Goal: Find specific page/section: Find specific page/section

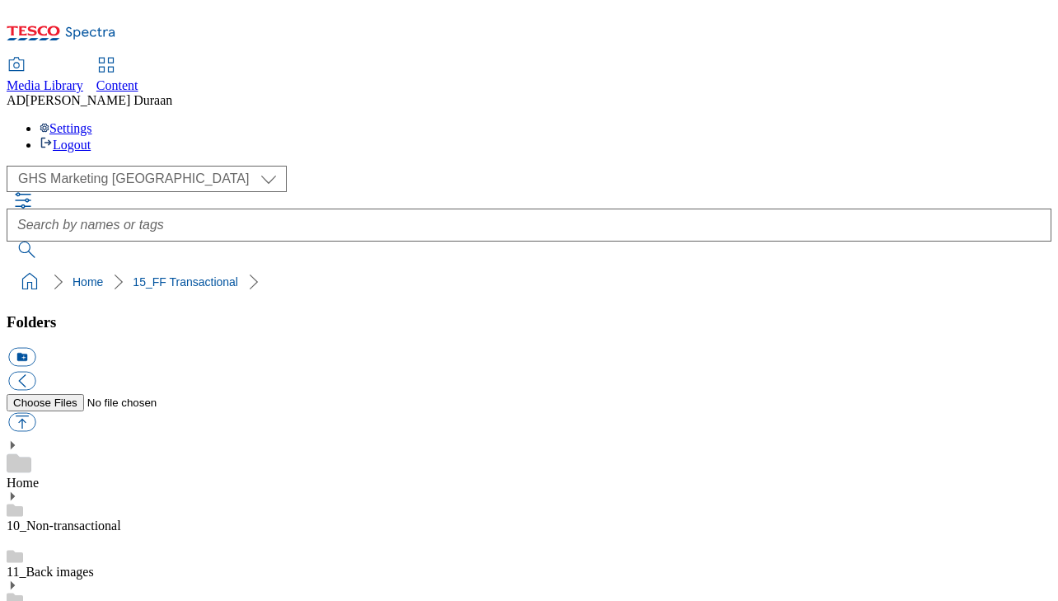
select select "flare-ghs-mktg"
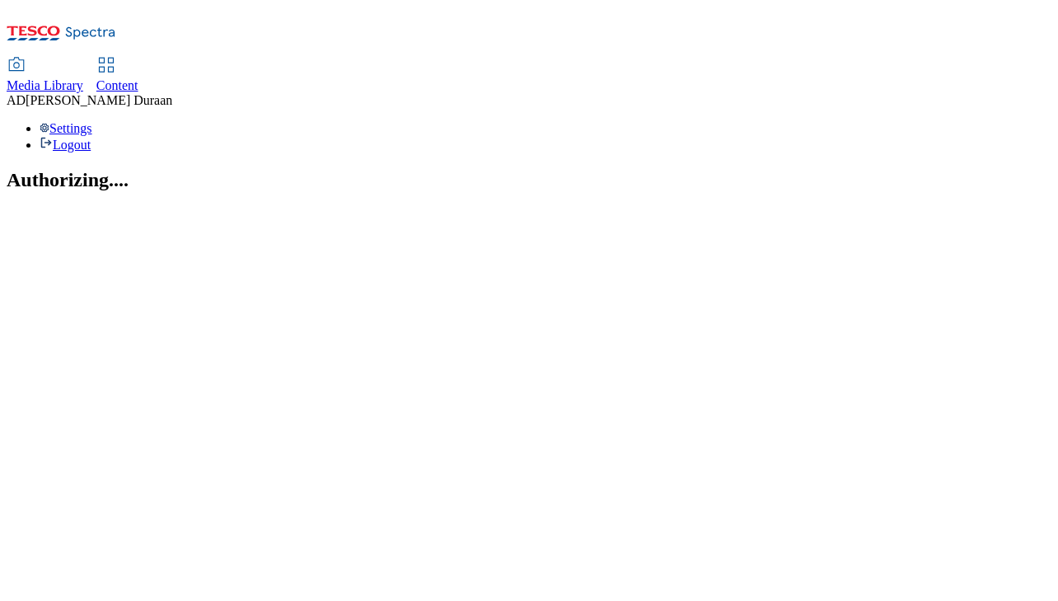
select select "flare-ghs-mktg"
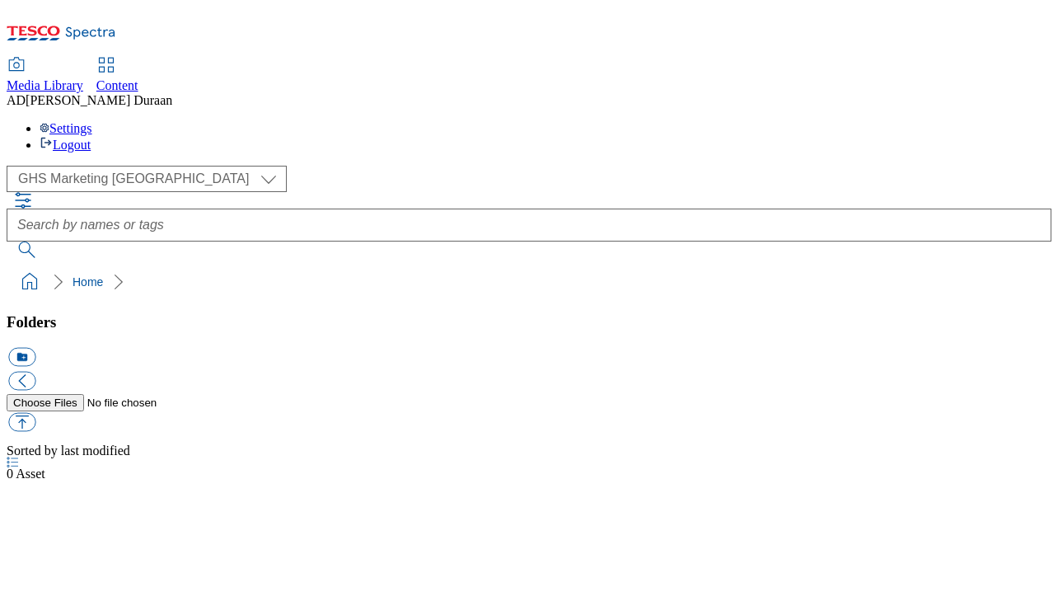
scroll to position [1, 0]
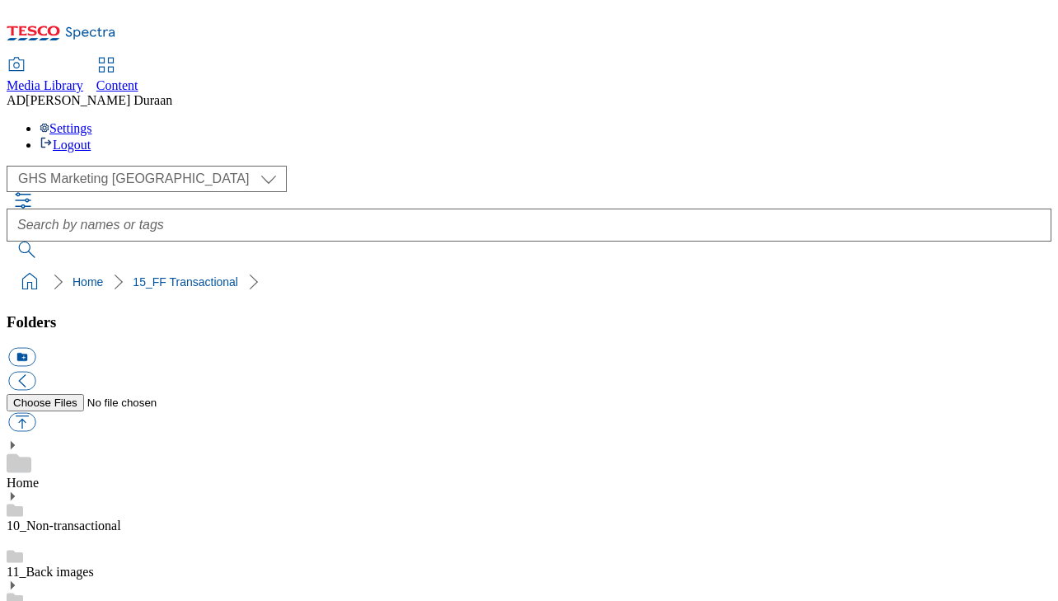
scroll to position [214, 0]
